Goal: Task Accomplishment & Management: Manage account settings

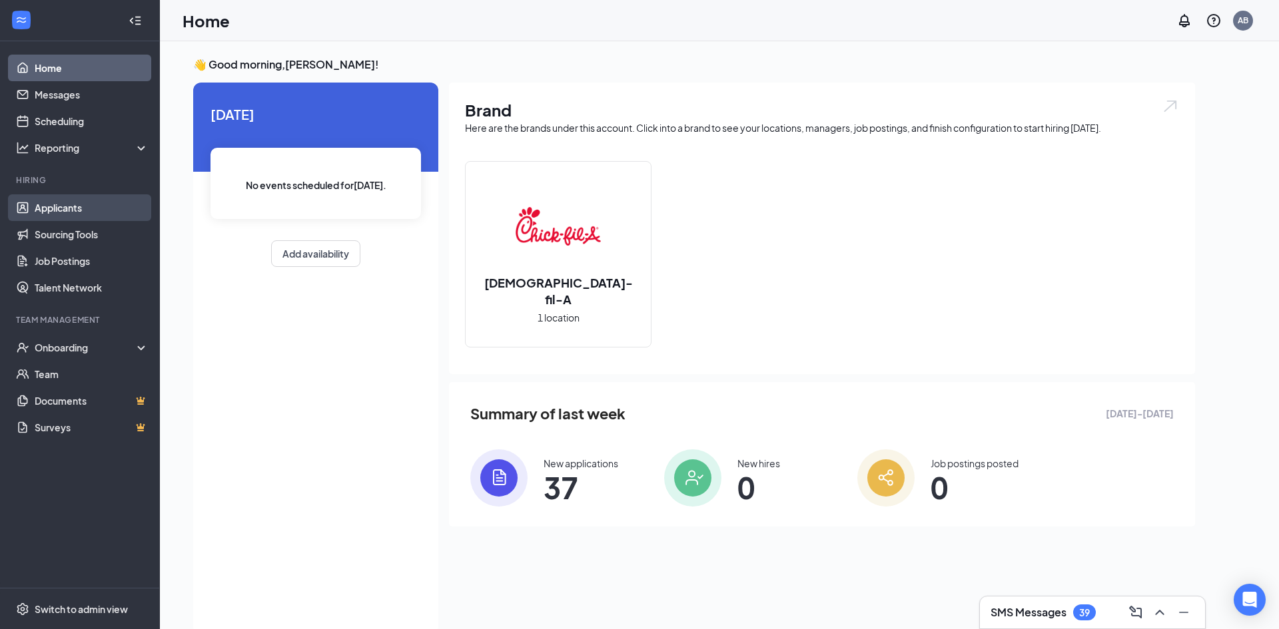
click at [75, 214] on link "Applicants" at bounding box center [92, 208] width 114 height 27
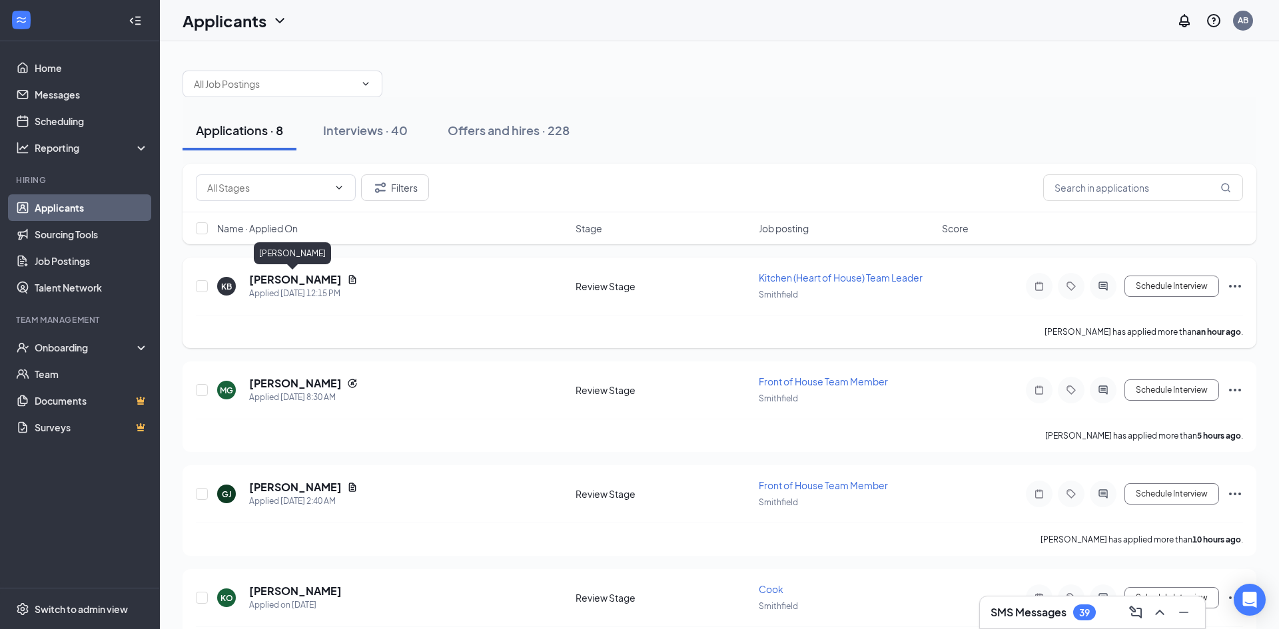
click at [315, 276] on h5 "[PERSON_NAME]" at bounding box center [295, 279] width 93 height 15
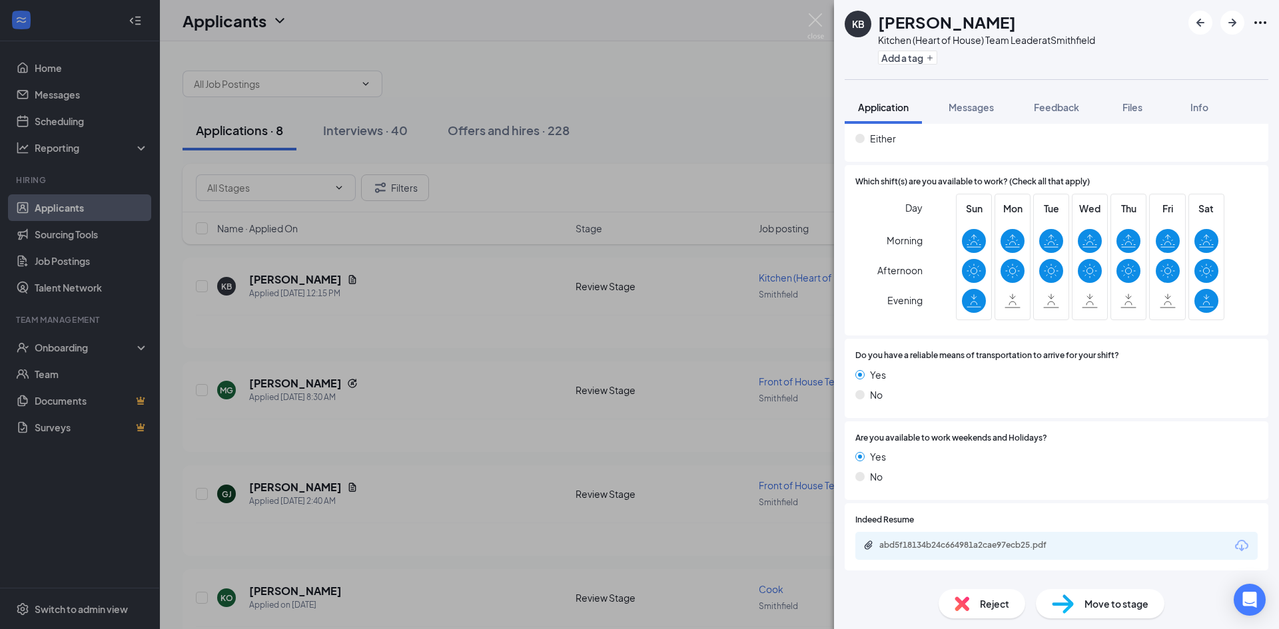
scroll to position [837, 0]
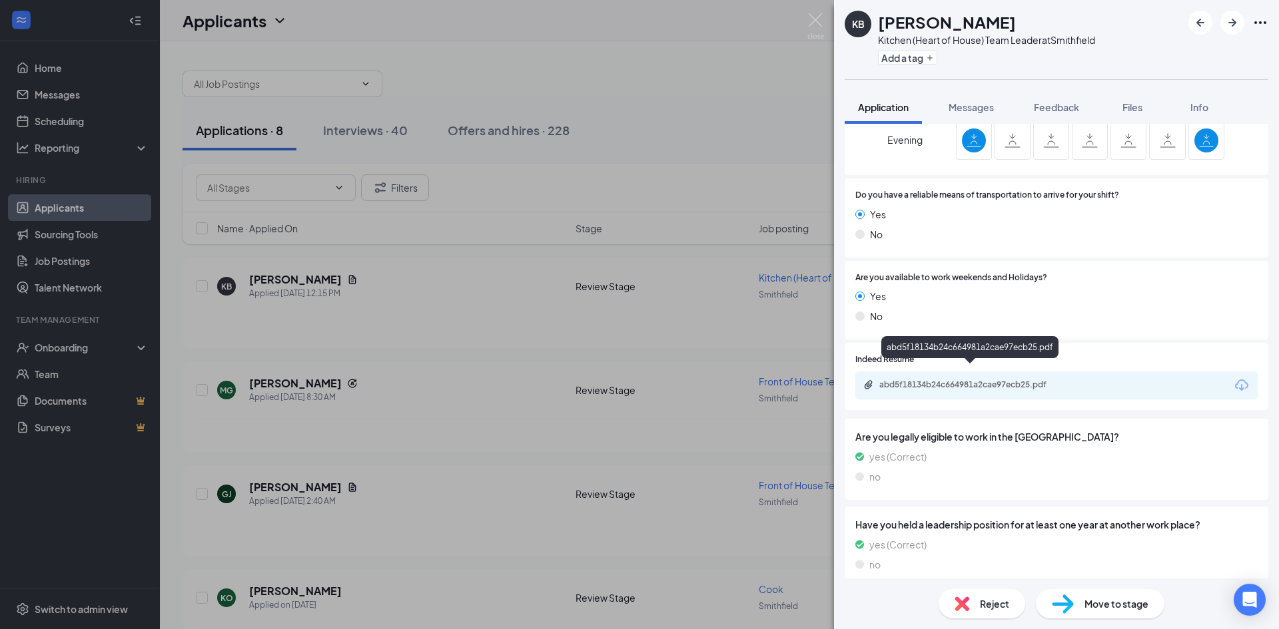
click at [957, 380] on div "abd5f18134b24c664981a2cae97ecb25.pdf" at bounding box center [972, 385] width 187 height 11
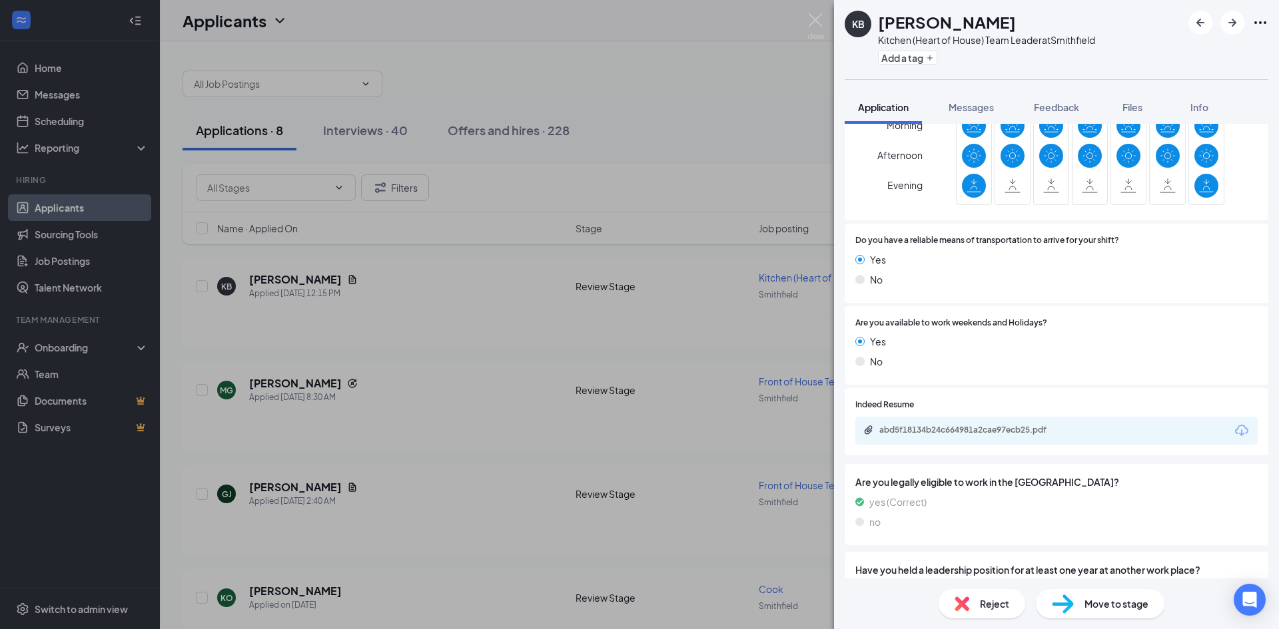
scroll to position [788, 0]
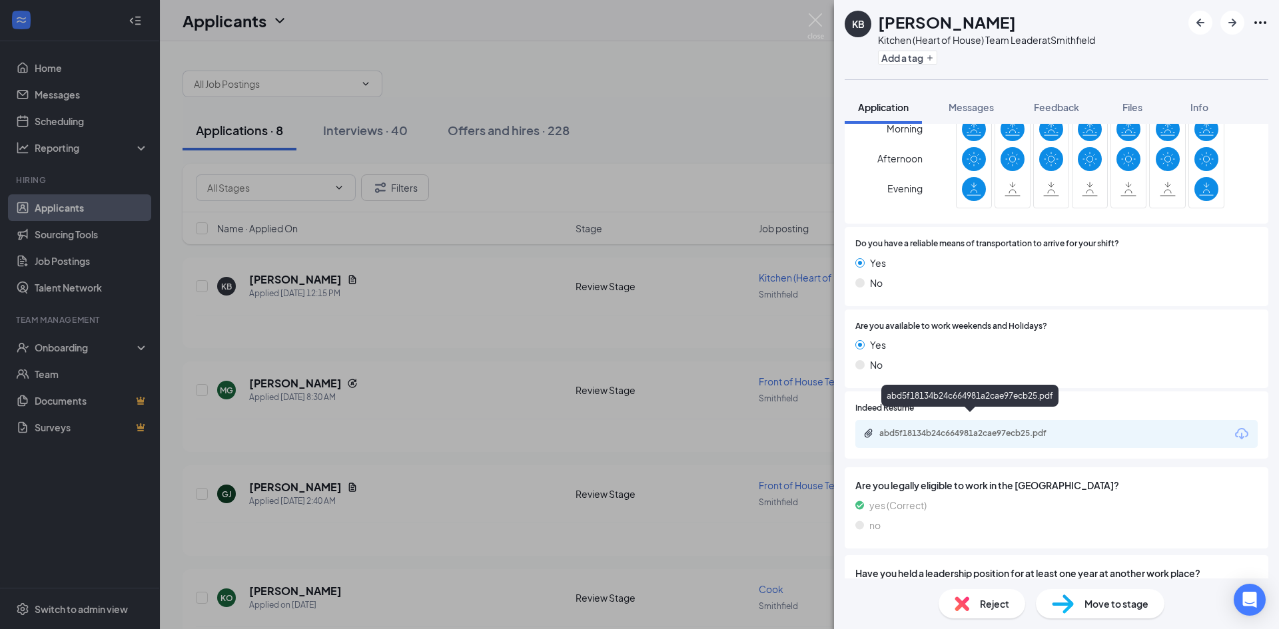
click at [945, 428] on div "abd5f18134b24c664981a2cae97ecb25.pdf" at bounding box center [972, 433] width 187 height 11
click at [813, 14] on img at bounding box center [815, 26] width 17 height 26
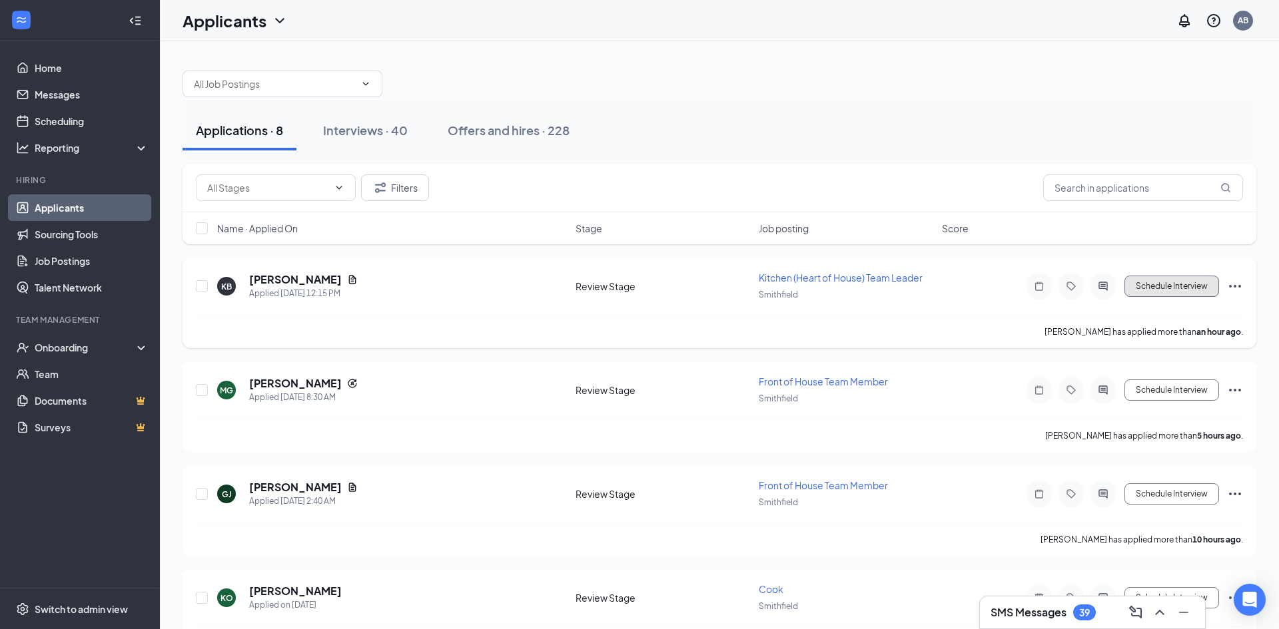
click at [1156, 280] on button "Schedule Interview" at bounding box center [1171, 286] width 95 height 21
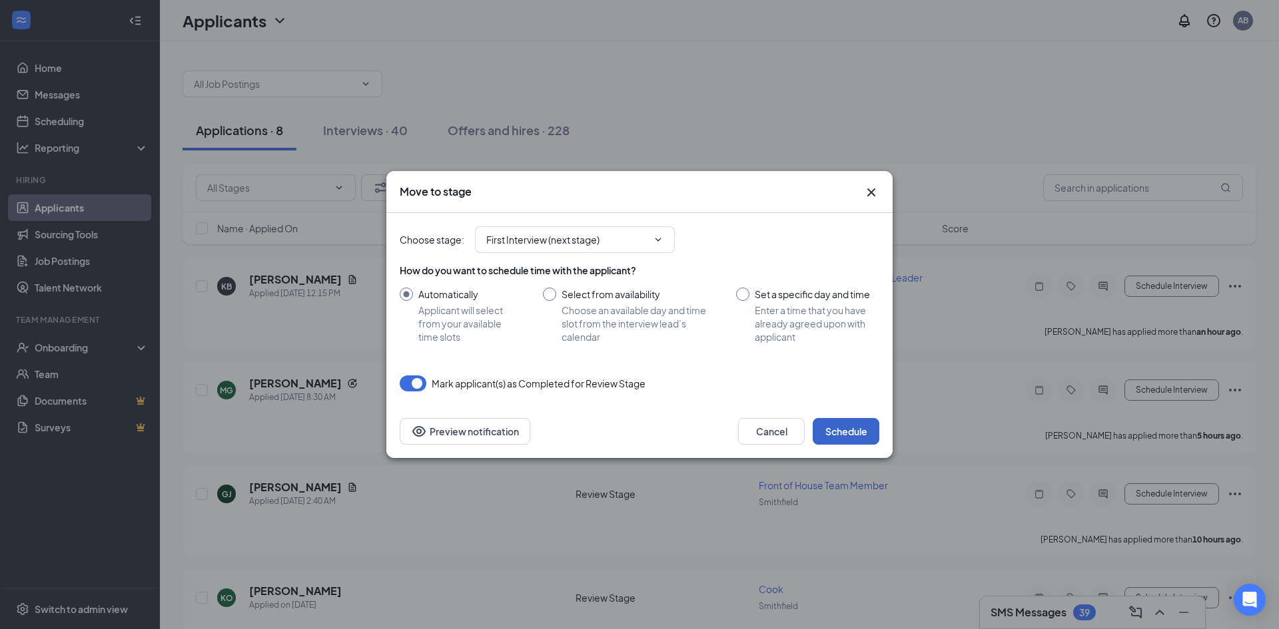
click at [837, 428] on button "Schedule" at bounding box center [846, 431] width 67 height 27
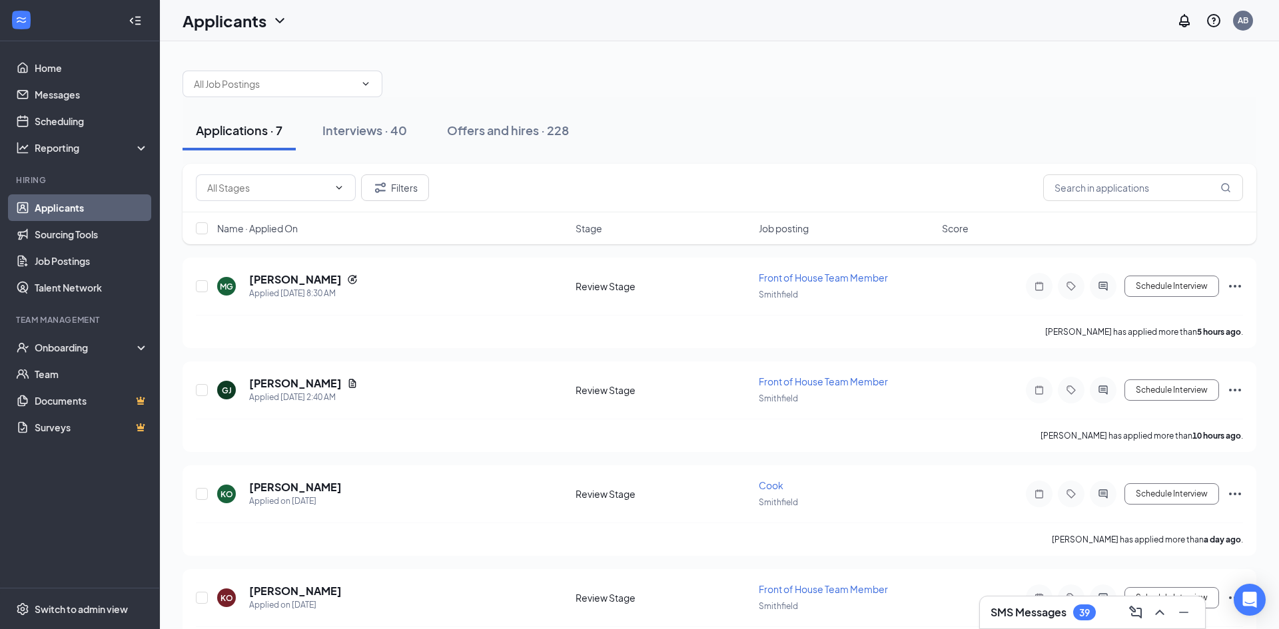
click at [1104, 616] on div "SMS Messages 39" at bounding box center [1093, 612] width 204 height 21
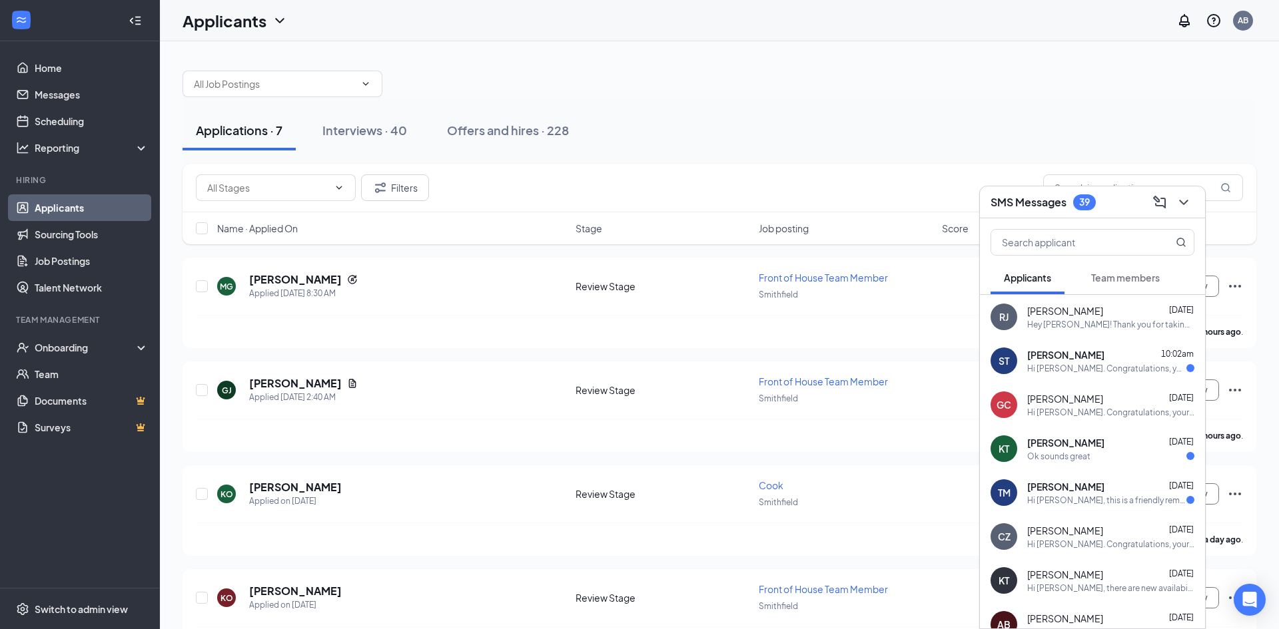
click at [1118, 333] on div "[PERSON_NAME] [PERSON_NAME] [DATE] Hey [PERSON_NAME]! Thank you for taking the …" at bounding box center [1092, 317] width 225 height 44
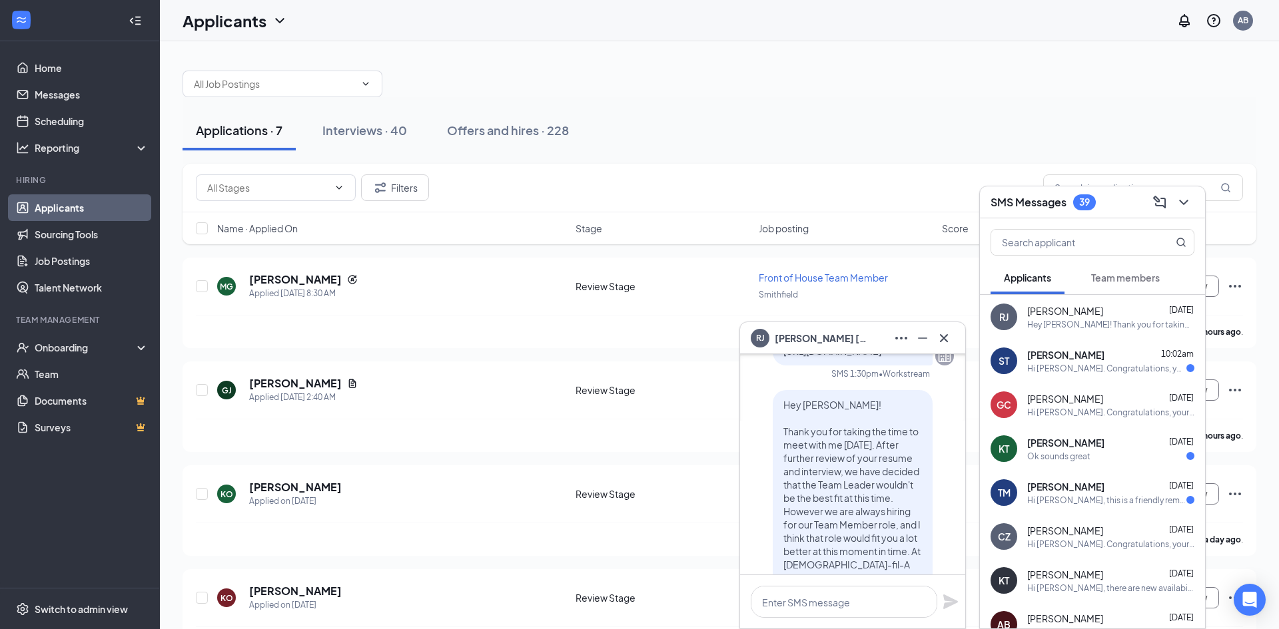
scroll to position [-190, 0]
click at [940, 335] on icon "Cross" at bounding box center [944, 338] width 16 height 16
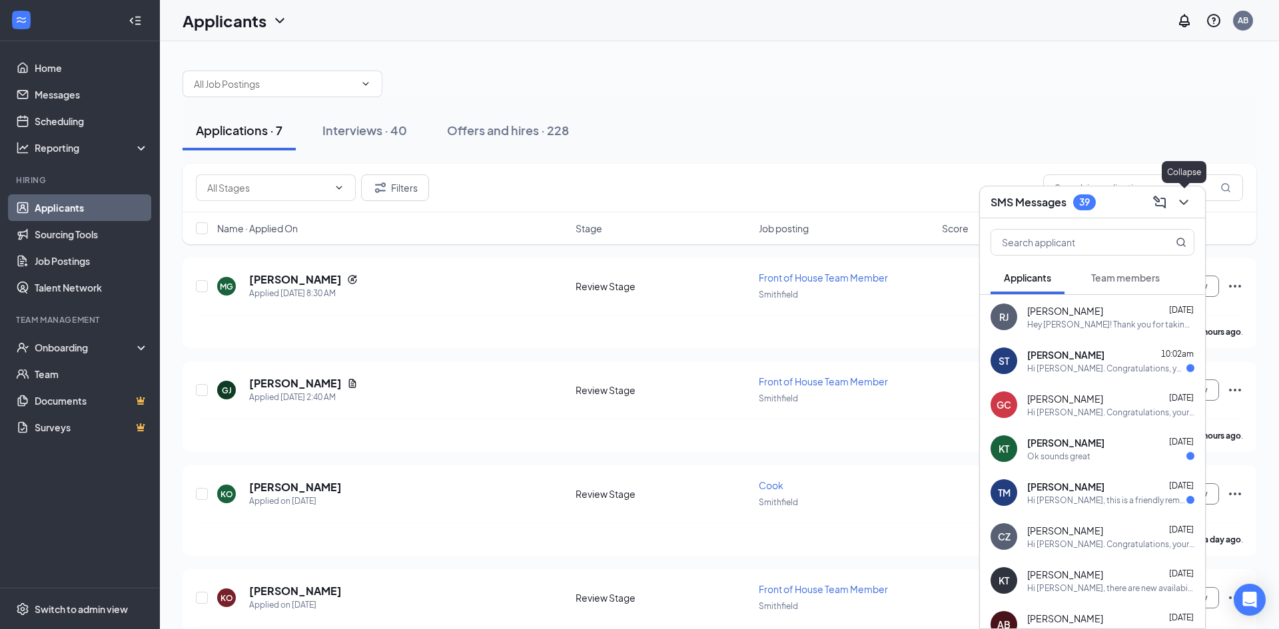
click at [1186, 204] on icon "ChevronDown" at bounding box center [1184, 203] width 16 height 16
